Goal: Transaction & Acquisition: Purchase product/service

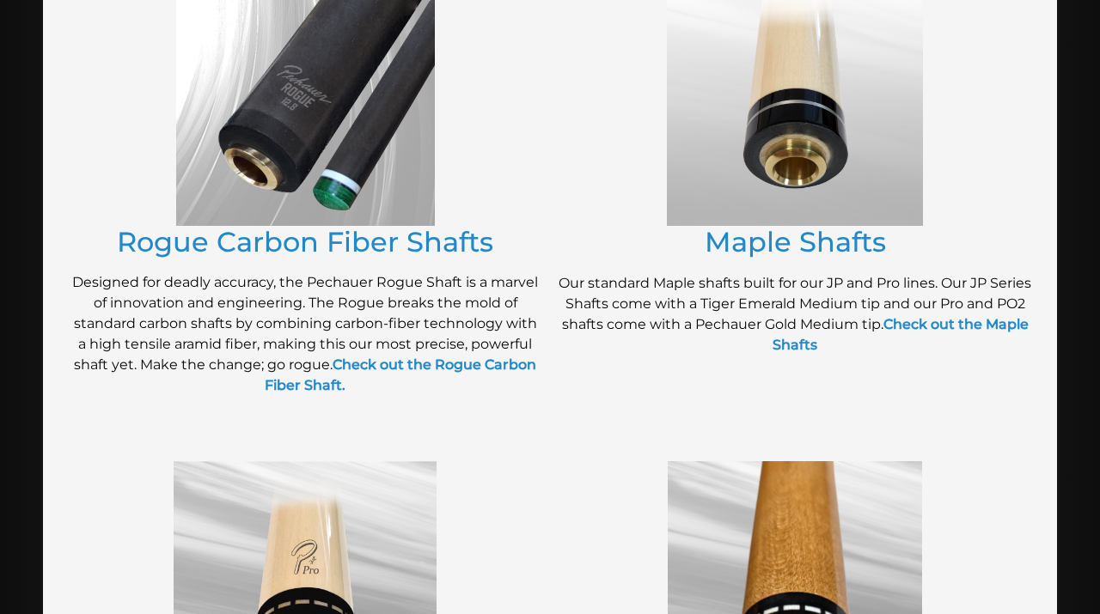
scroll to position [396, 0]
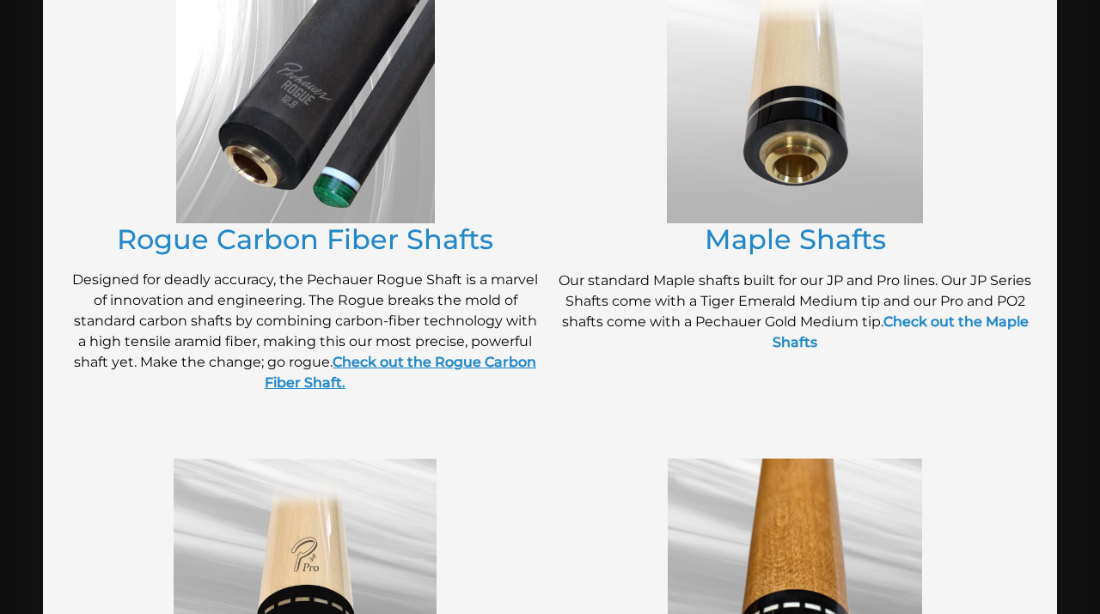
click at [394, 366] on strong "Check out the Rogue Carbon Fiber Shaft." at bounding box center [401, 372] width 272 height 37
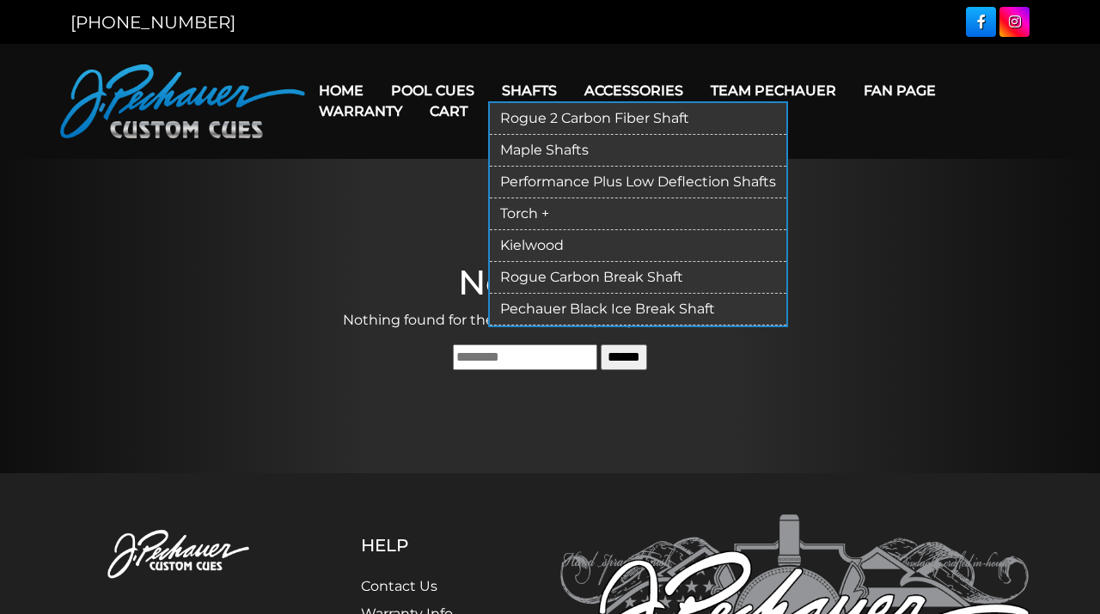
click at [541, 120] on link "Rogue 2 Carbon Fiber Shaft" at bounding box center [638, 119] width 297 height 32
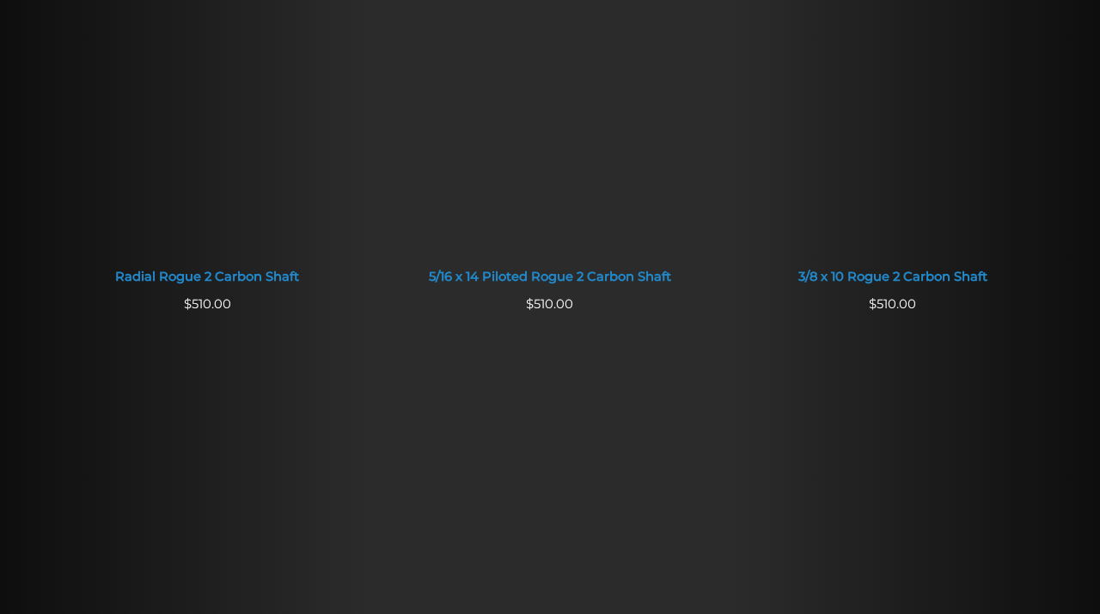
scroll to position [1269, 0]
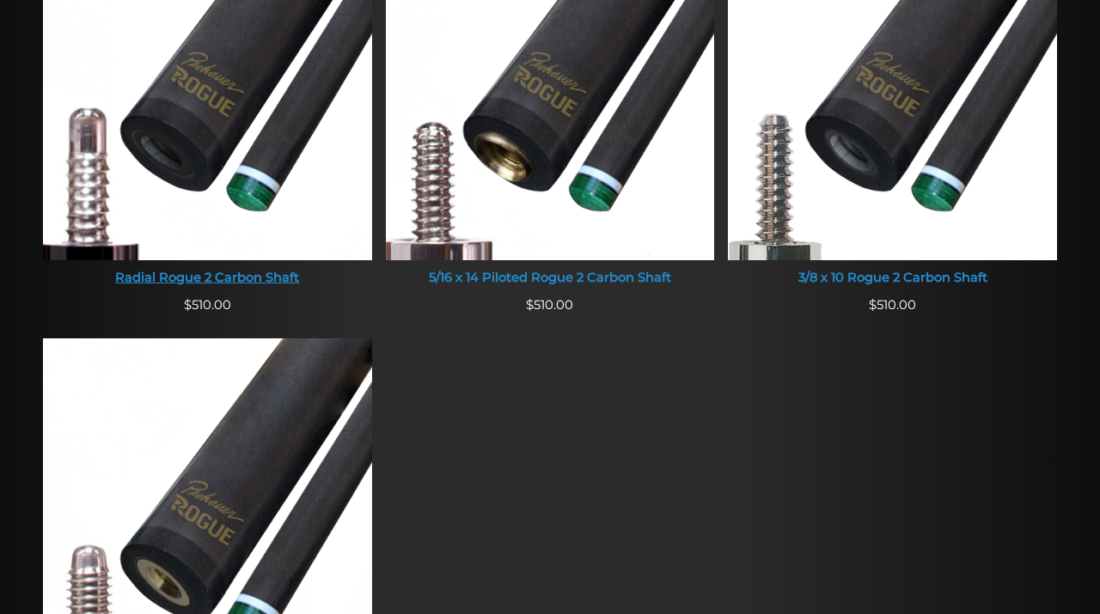
click at [181, 145] on img at bounding box center [207, 85] width 329 height 350
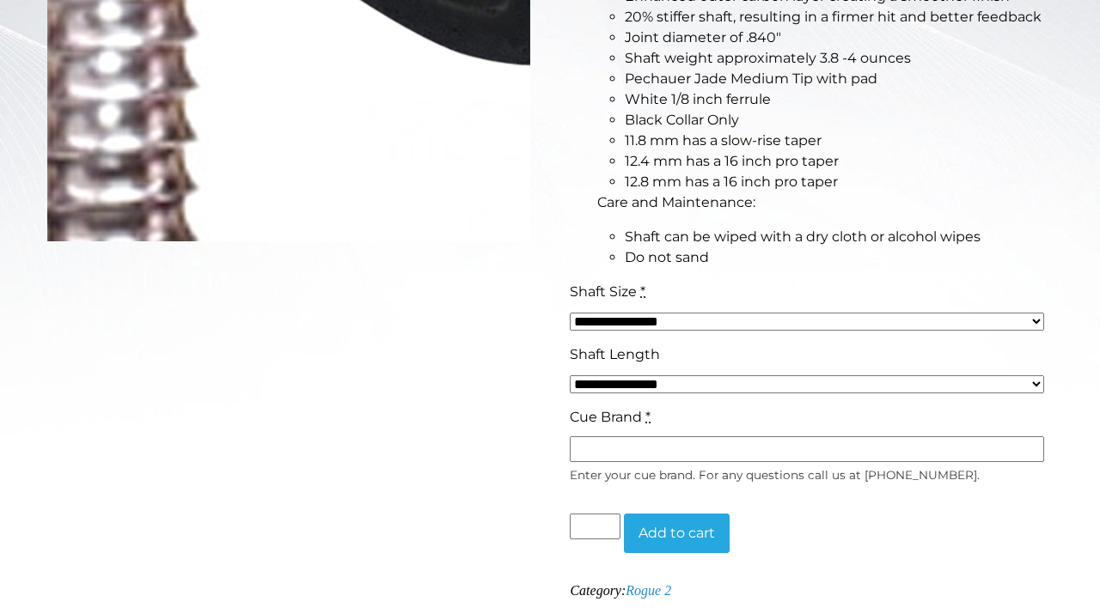
scroll to position [552, 0]
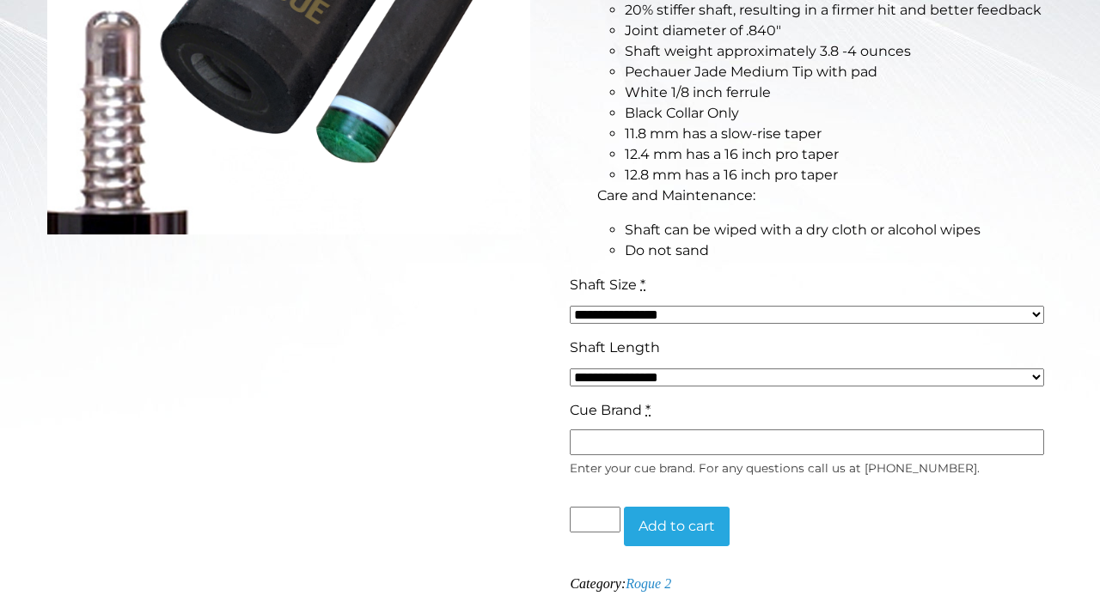
select select "*****"
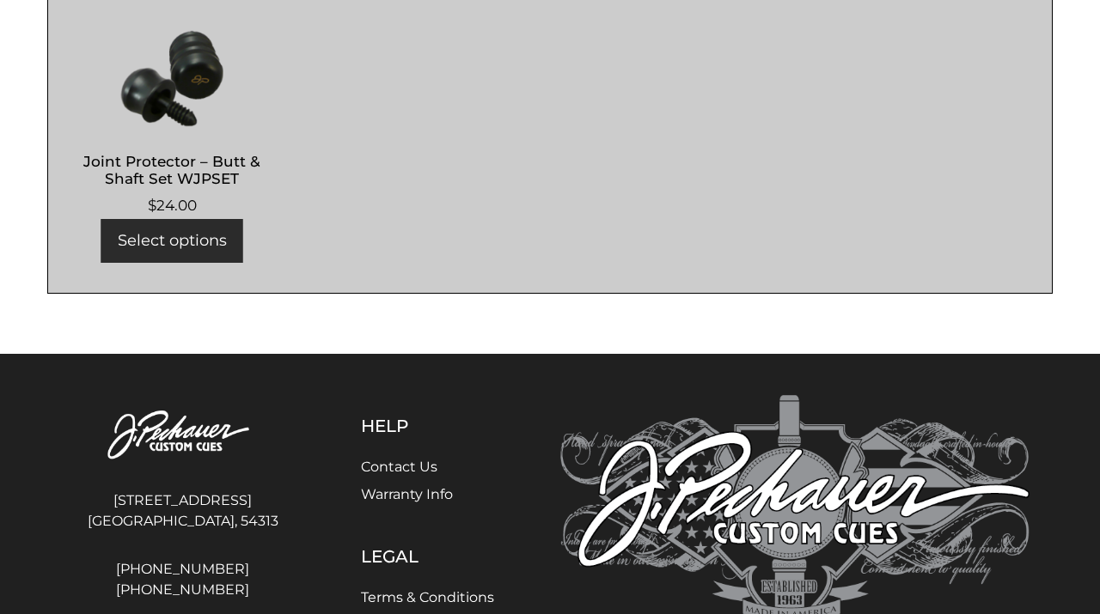
scroll to position [1220, 0]
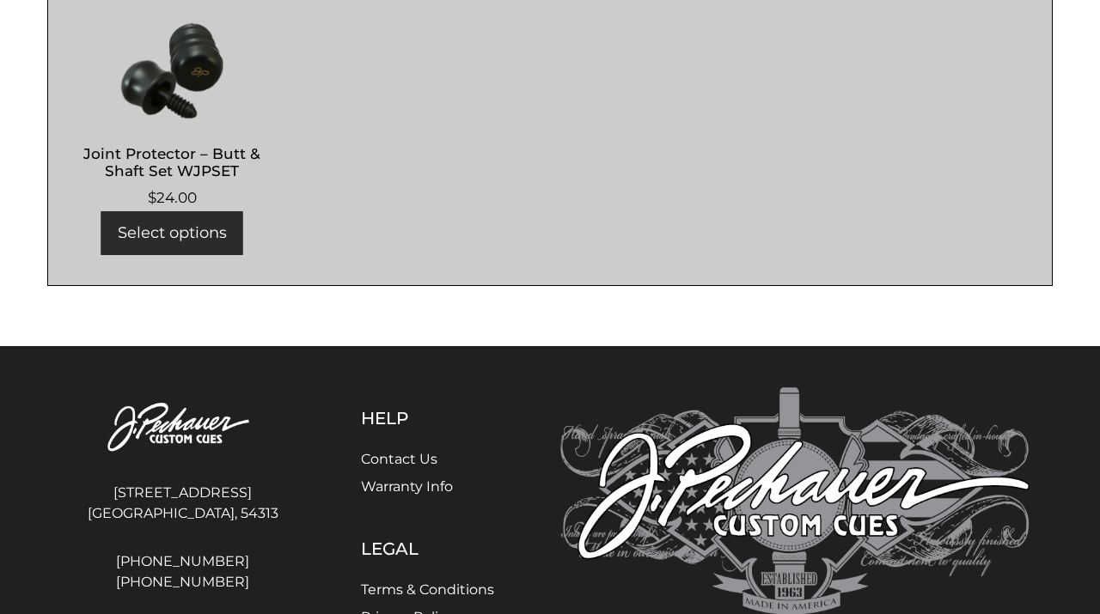
click at [402, 464] on link "Contact Us" at bounding box center [399, 459] width 76 height 16
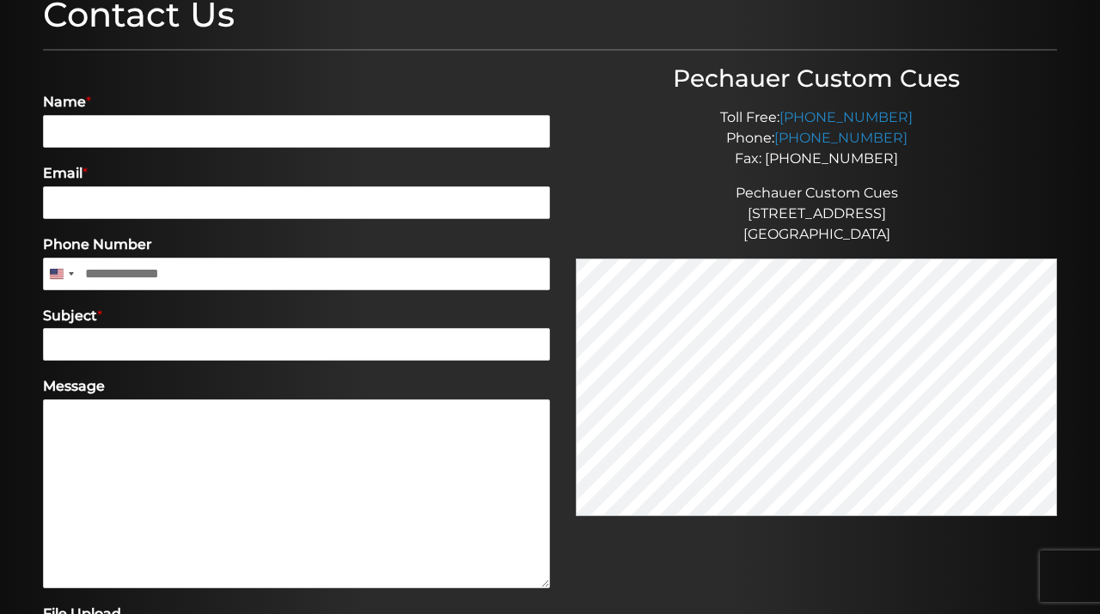
scroll to position [235, 0]
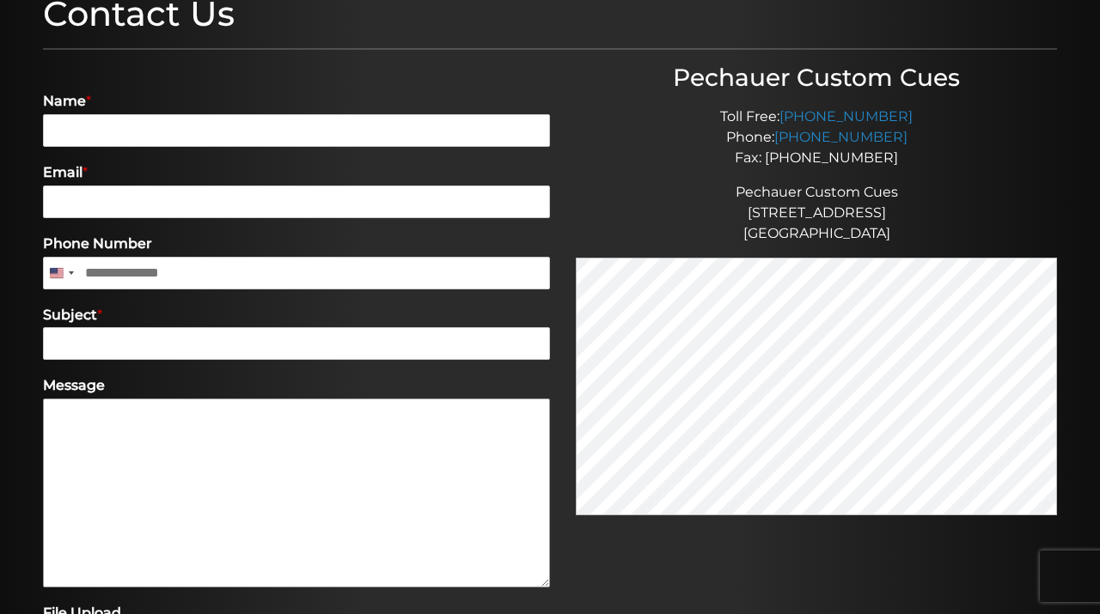
click at [168, 425] on textarea "Message" at bounding box center [296, 493] width 507 height 189
